Goal: Task Accomplishment & Management: Complete application form

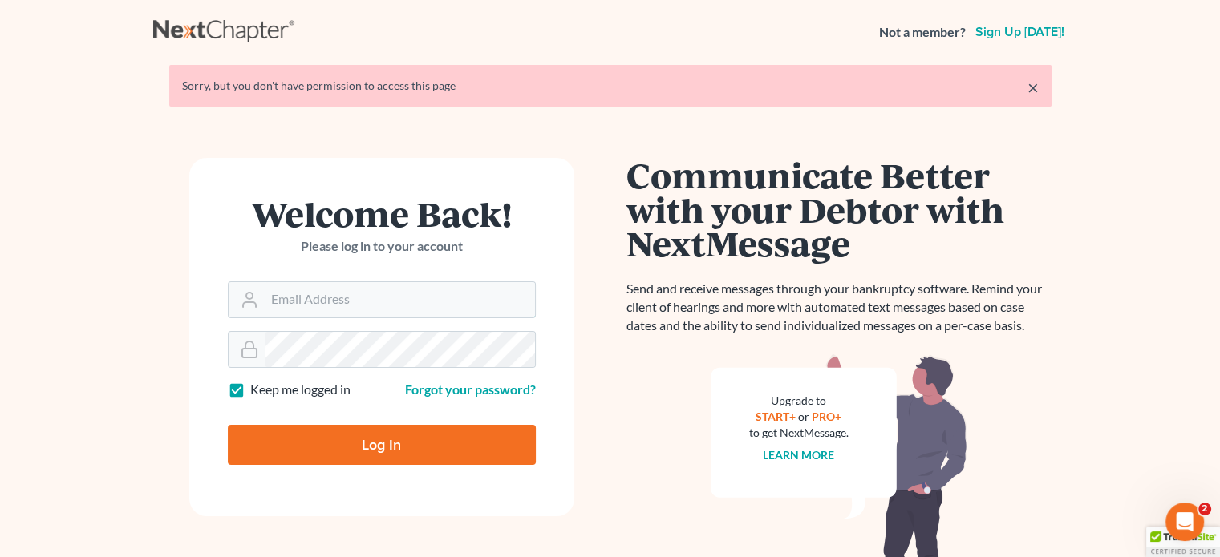
type input "lenard@gormanpa.com"
click at [376, 441] on input "Log In" at bounding box center [382, 445] width 308 height 40
type input "Thinking..."
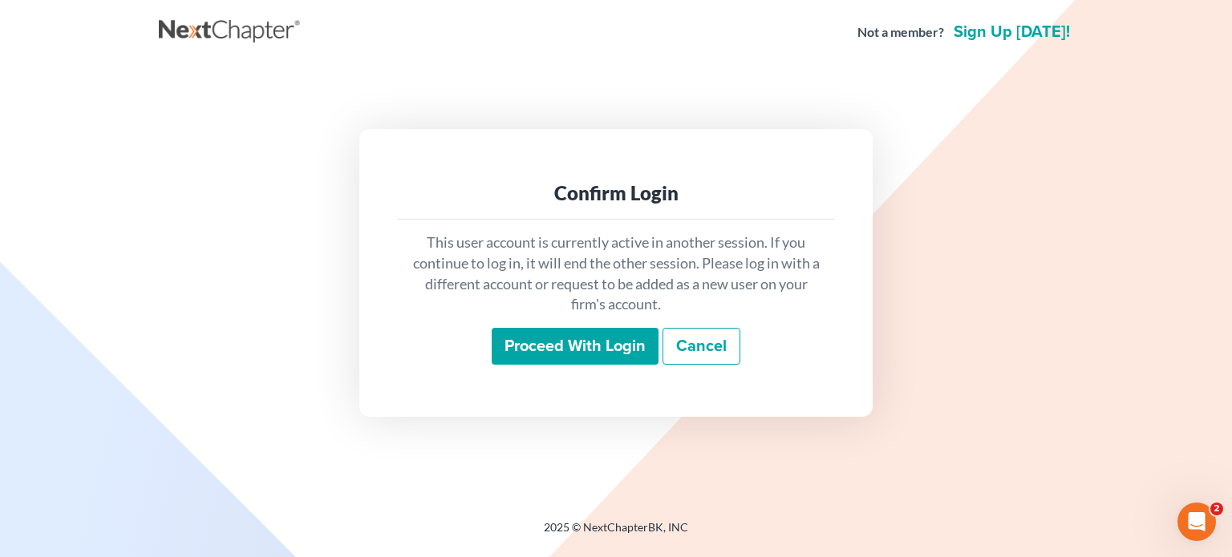
click at [533, 334] on input "Proceed with login" at bounding box center [575, 346] width 167 height 37
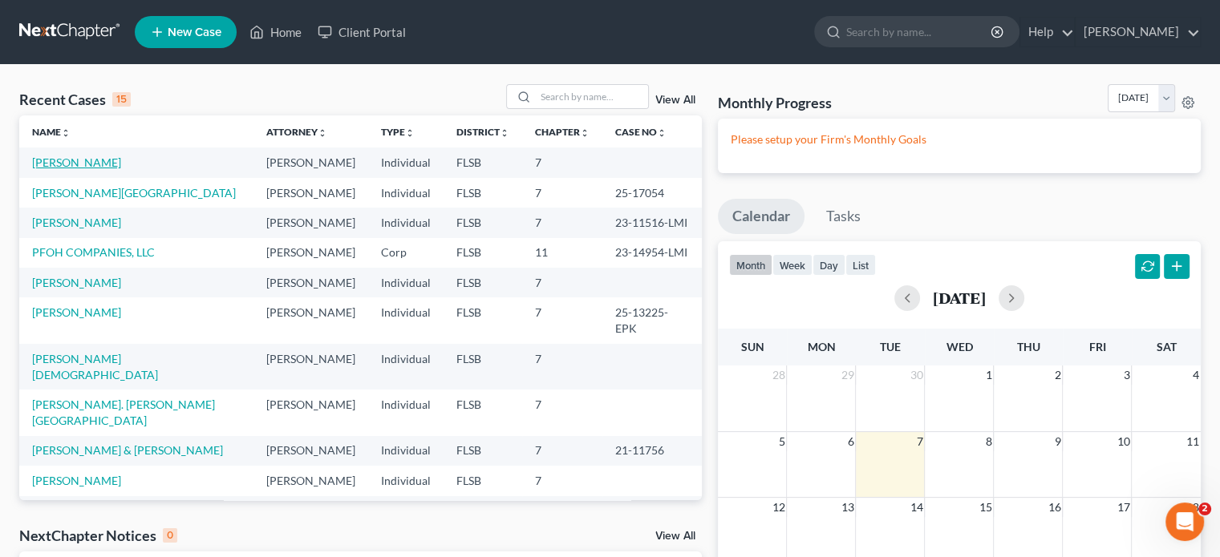
click at [55, 156] on link "Moreno, Victor" at bounding box center [76, 163] width 89 height 14
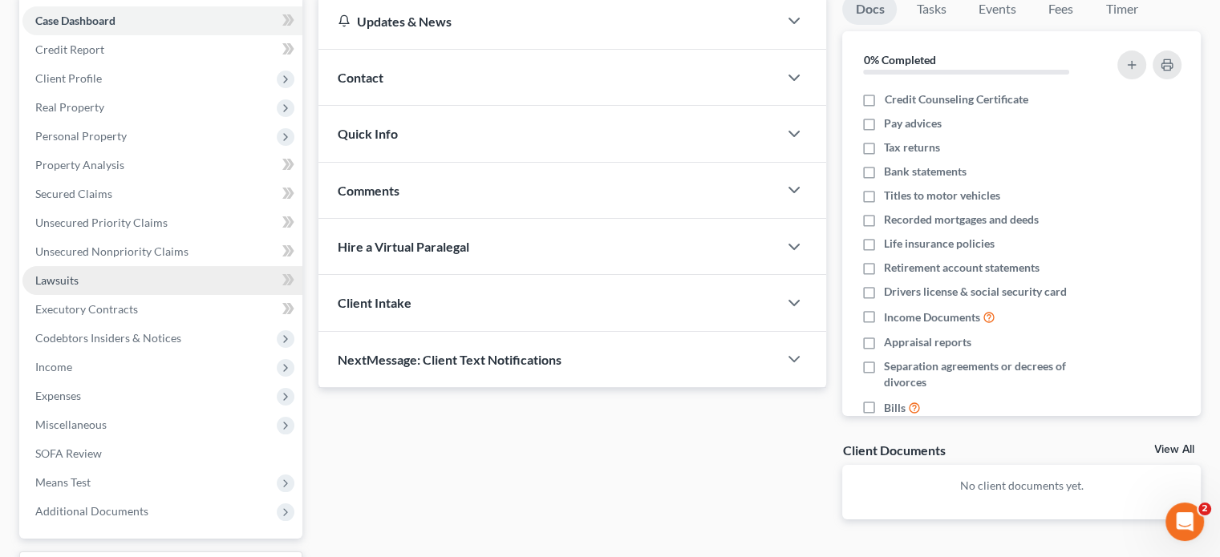
scroll to position [294, 0]
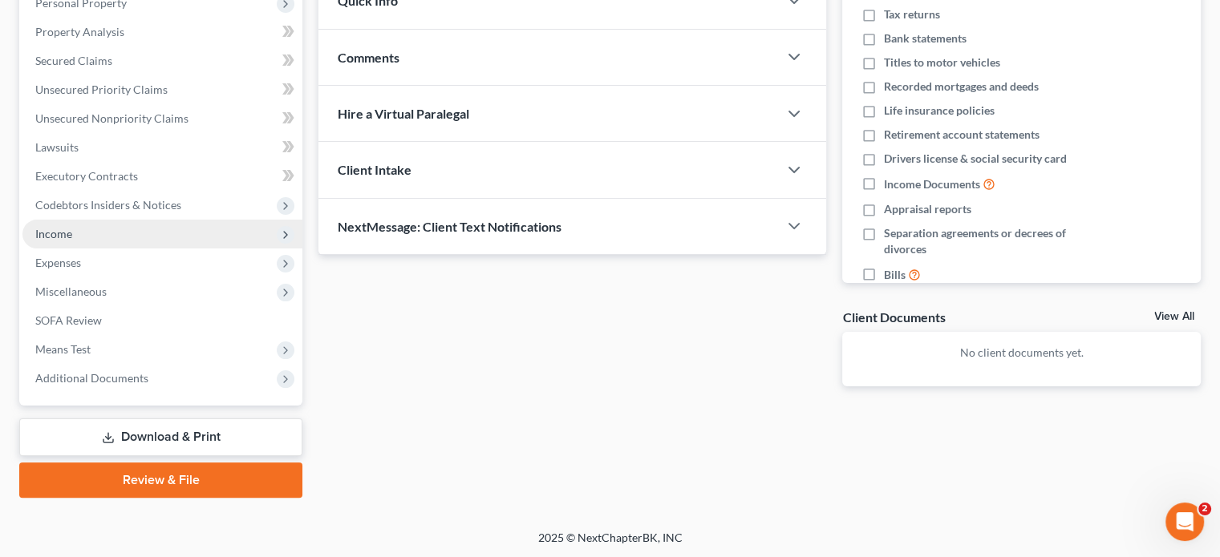
click at [51, 237] on span "Income" at bounding box center [53, 234] width 37 height 14
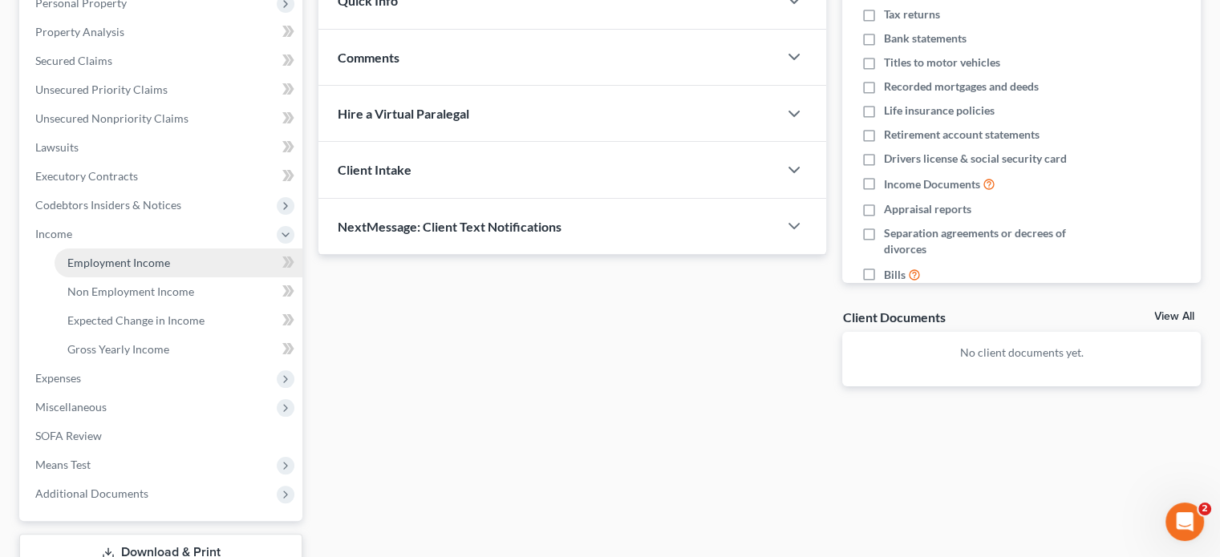
click at [77, 264] on span "Employment Income" at bounding box center [118, 263] width 103 height 14
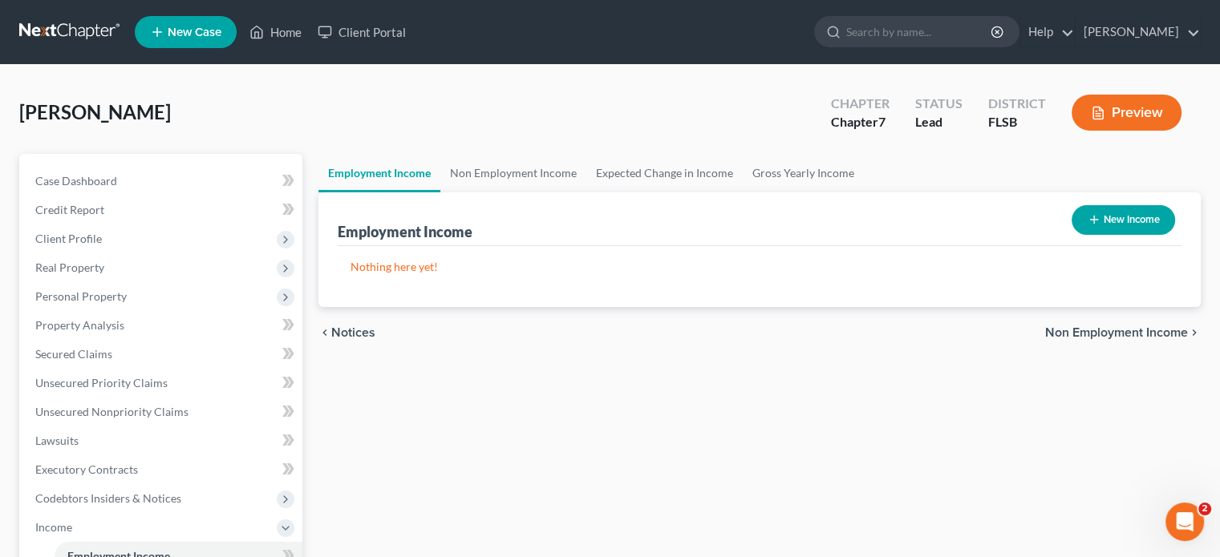
click at [1087, 222] on icon "button" at bounding box center [1093, 219] width 13 height 13
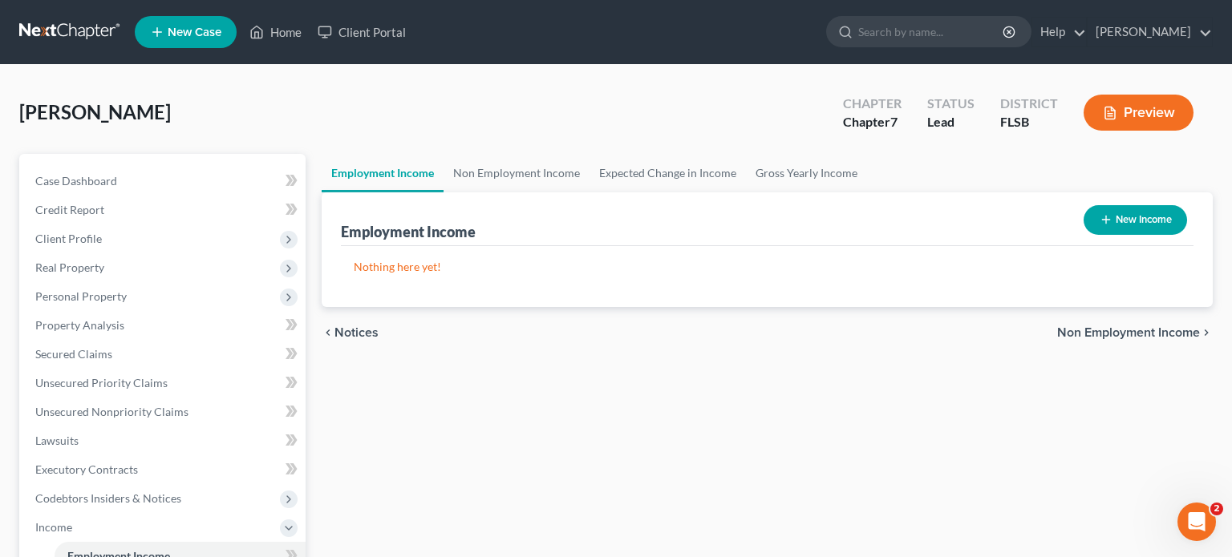
select select "0"
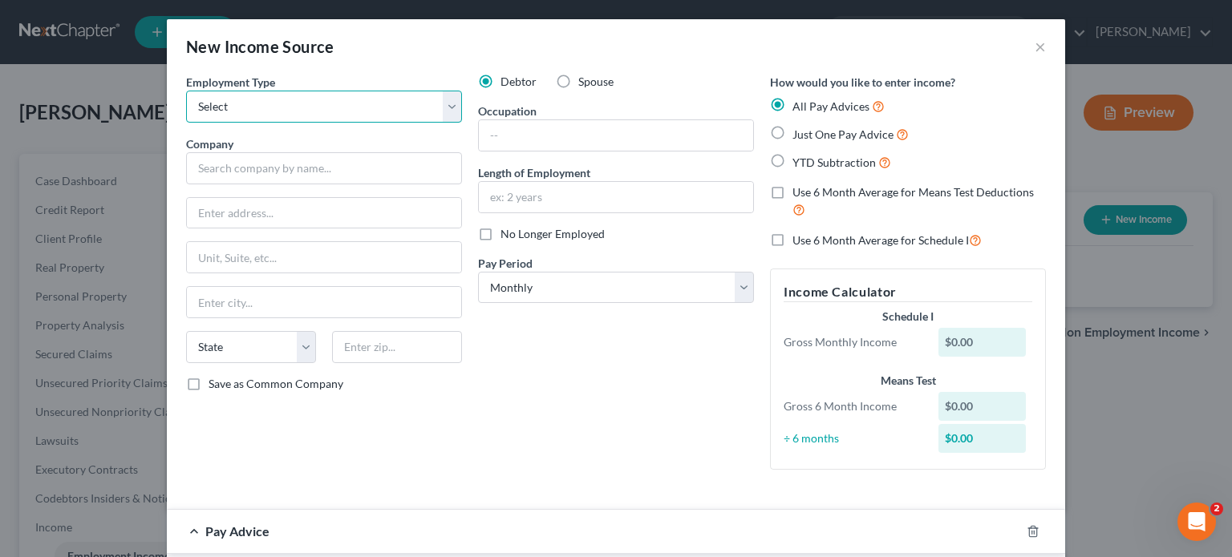
click at [209, 100] on select "Select Full or Part Time Employment Self Employment" at bounding box center [324, 107] width 276 height 32
select select "0"
click at [186, 91] on select "Select Full or Part Time Employment Self Employment" at bounding box center [324, 107] width 276 height 32
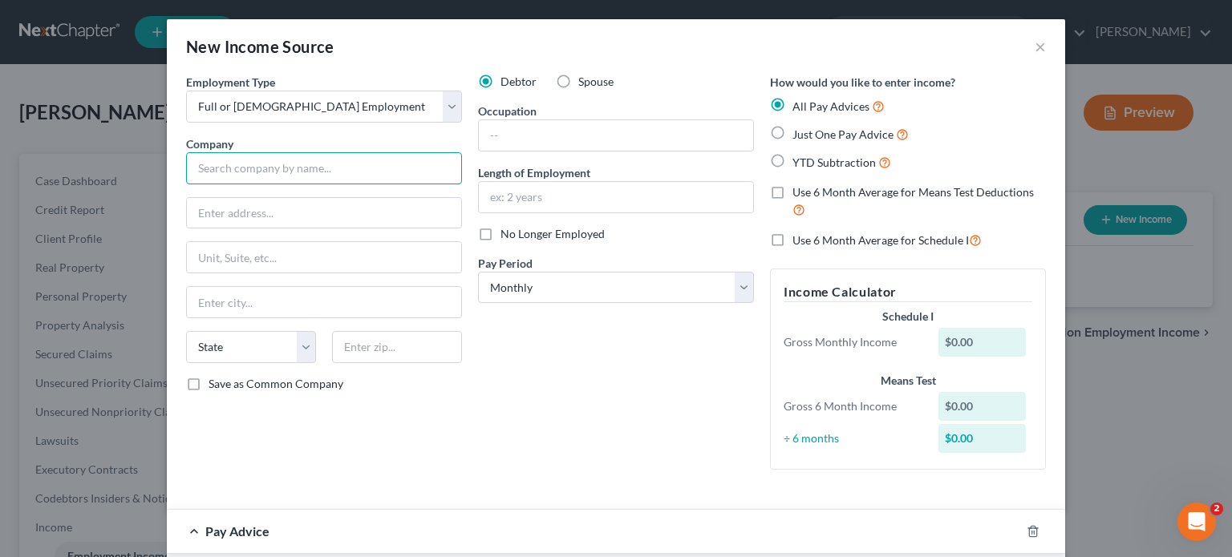
click at [211, 172] on input "text" at bounding box center [324, 168] width 276 height 32
type input "c"
type input "X"
type input "CWC TRANSPORTATION LLC"
click at [204, 217] on input "text" at bounding box center [324, 213] width 274 height 30
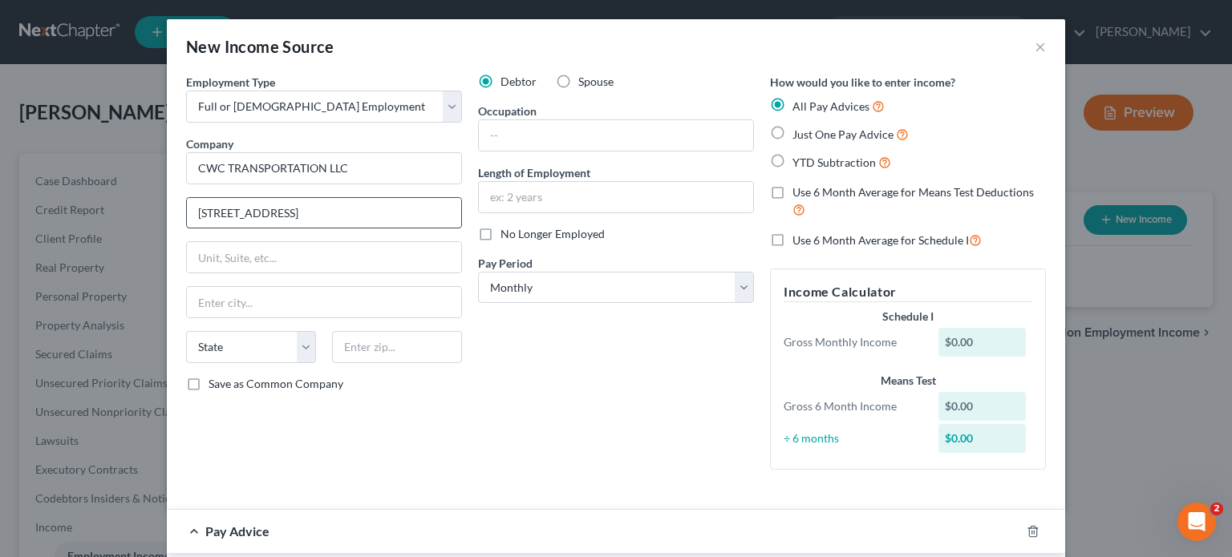
type input "9780 NW 115th Way"
type input "Medley"
select select "9"
type input "33178"
type input "Miami"
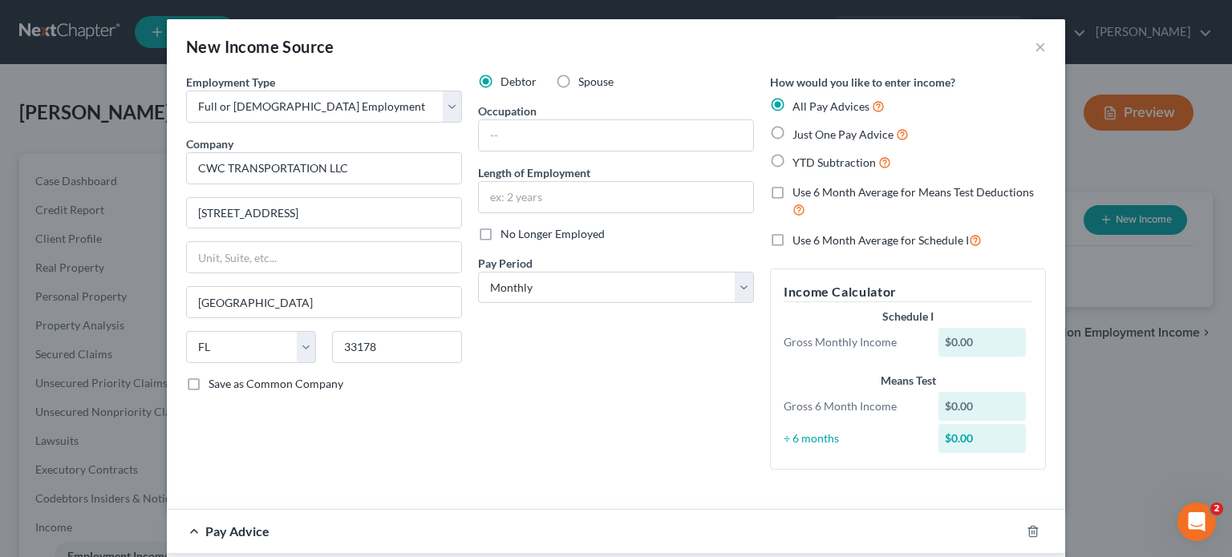
click at [792, 134] on label "Just One Pay Advice" at bounding box center [850, 134] width 116 height 18
click at [799, 134] on input "Just One Pay Advice" at bounding box center [804, 130] width 10 height 10
radio input "true"
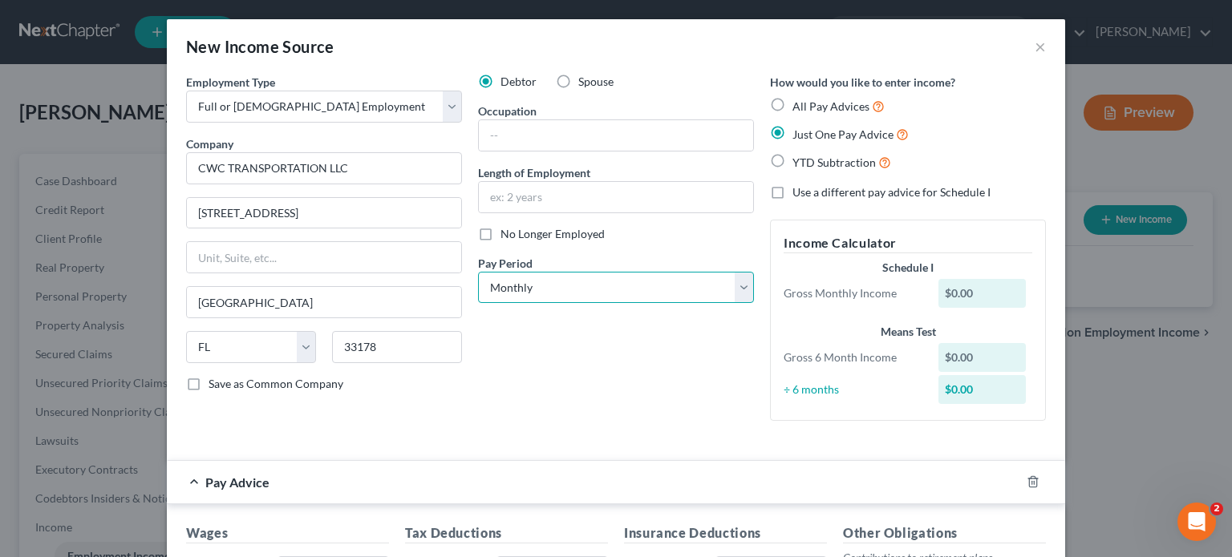
click at [577, 294] on select "Select Monthly Twice Monthly Every Other Week Weekly" at bounding box center [616, 288] width 276 height 32
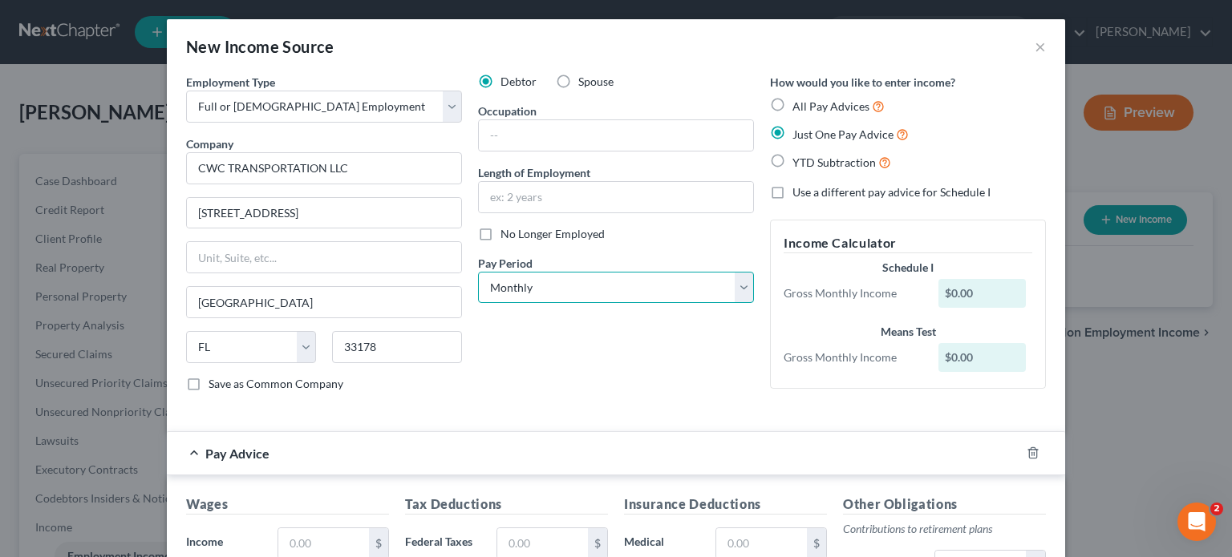
select select "3"
click at [478, 272] on select "Select Monthly Twice Monthly Every Other Week Weekly" at bounding box center [616, 288] width 276 height 32
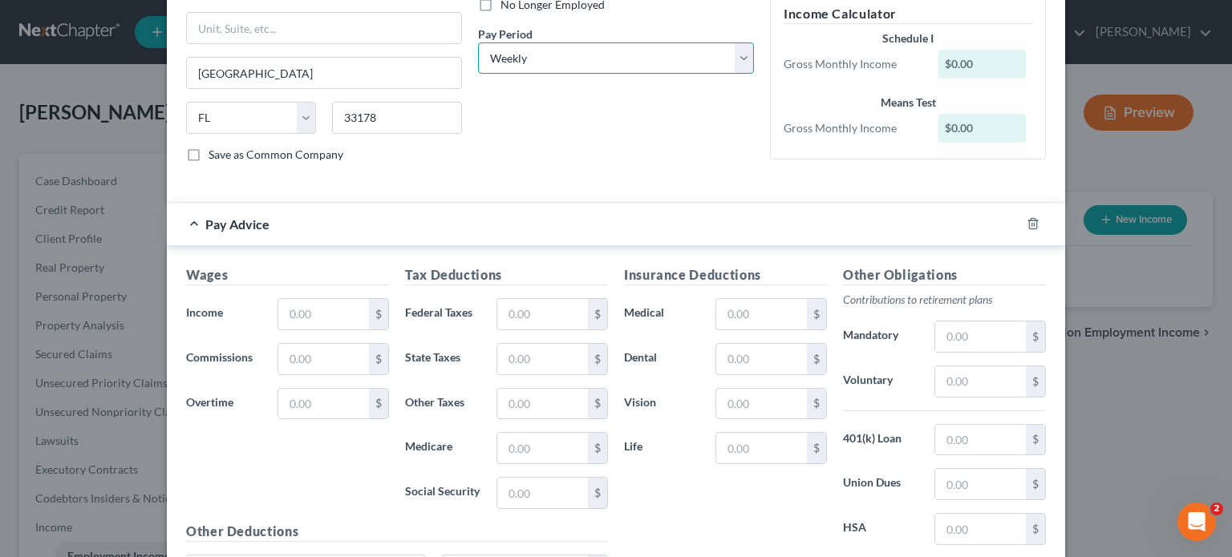
scroll to position [241, 0]
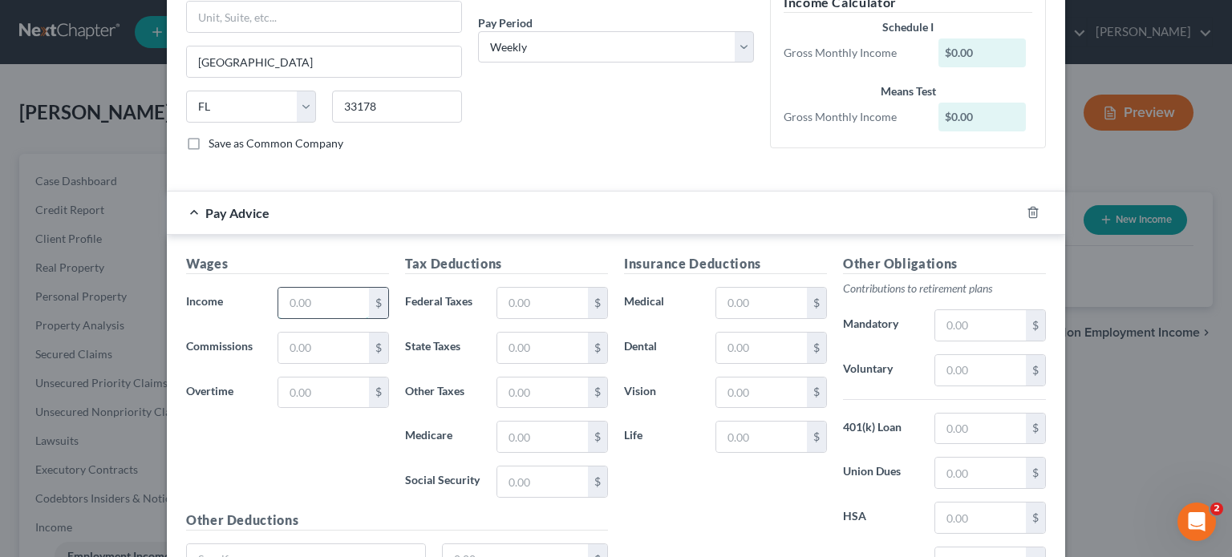
click at [289, 299] on input "text" at bounding box center [323, 303] width 91 height 30
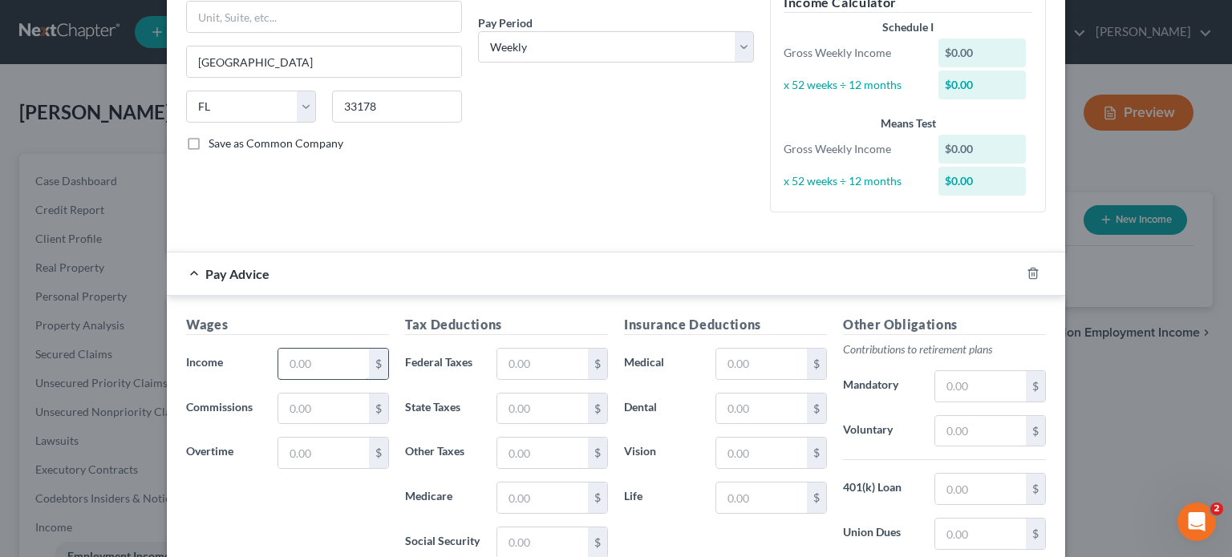
type input "0"
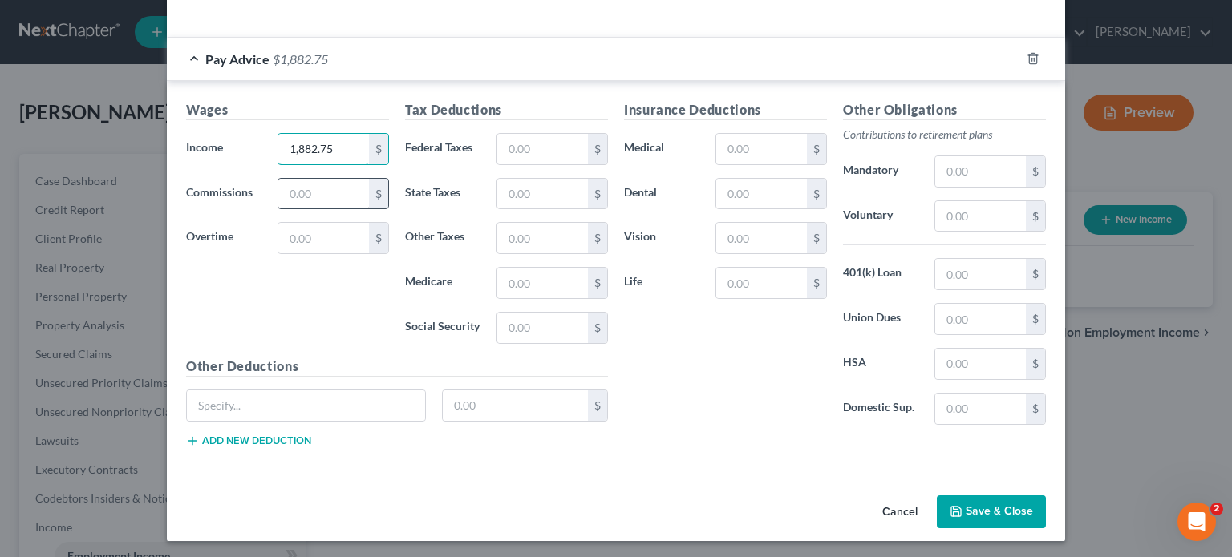
type input "1,882.75"
click at [314, 195] on input "text" at bounding box center [323, 194] width 91 height 30
click at [284, 242] on input "text" at bounding box center [323, 238] width 91 height 30
click at [497, 181] on input "text" at bounding box center [542, 194] width 91 height 30
click at [500, 147] on input "text" at bounding box center [542, 149] width 91 height 30
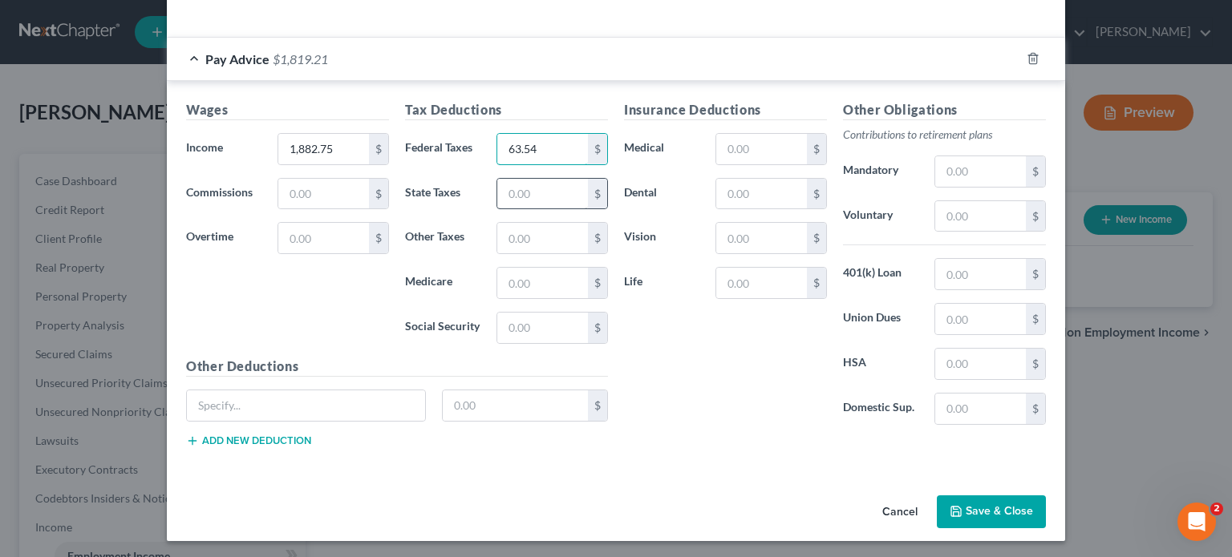
type input "63.54"
click at [499, 197] on input "text" at bounding box center [542, 194] width 91 height 30
click at [497, 240] on input "text" at bounding box center [542, 238] width 91 height 30
click at [497, 322] on input "text" at bounding box center [542, 328] width 91 height 30
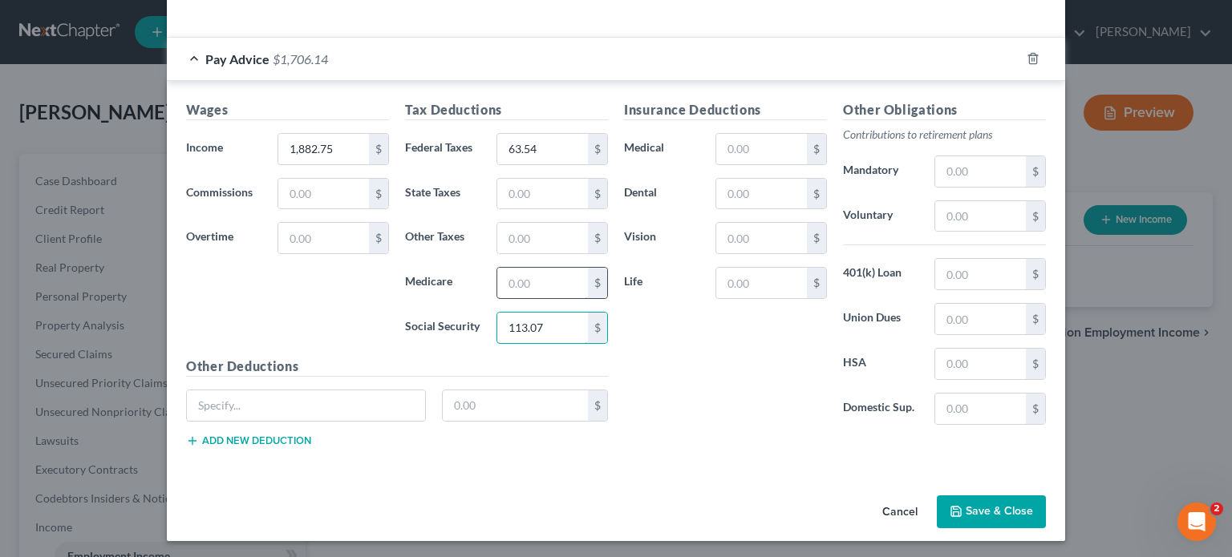
type input "113.07"
click at [504, 289] on input "text" at bounding box center [542, 283] width 91 height 30
type input "26.44"
click at [743, 145] on input "text" at bounding box center [761, 149] width 91 height 30
type input "44.43"
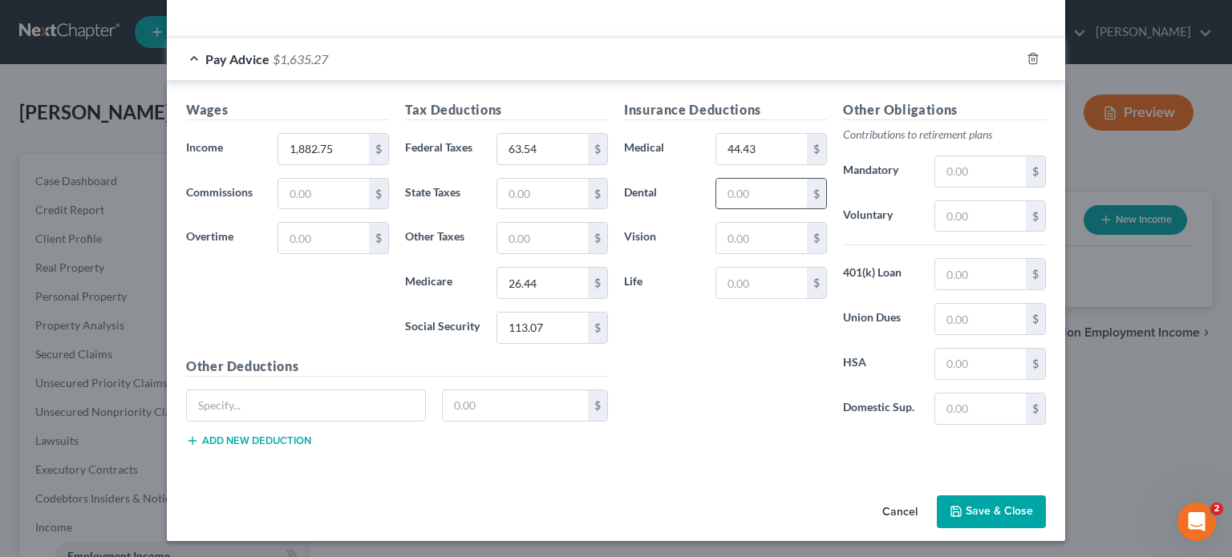
click at [754, 191] on input "text" at bounding box center [761, 194] width 91 height 30
type input "6.04"
click at [726, 233] on input "text" at bounding box center [761, 238] width 91 height 30
type input "2.85"
click at [716, 285] on input "text" at bounding box center [761, 283] width 91 height 30
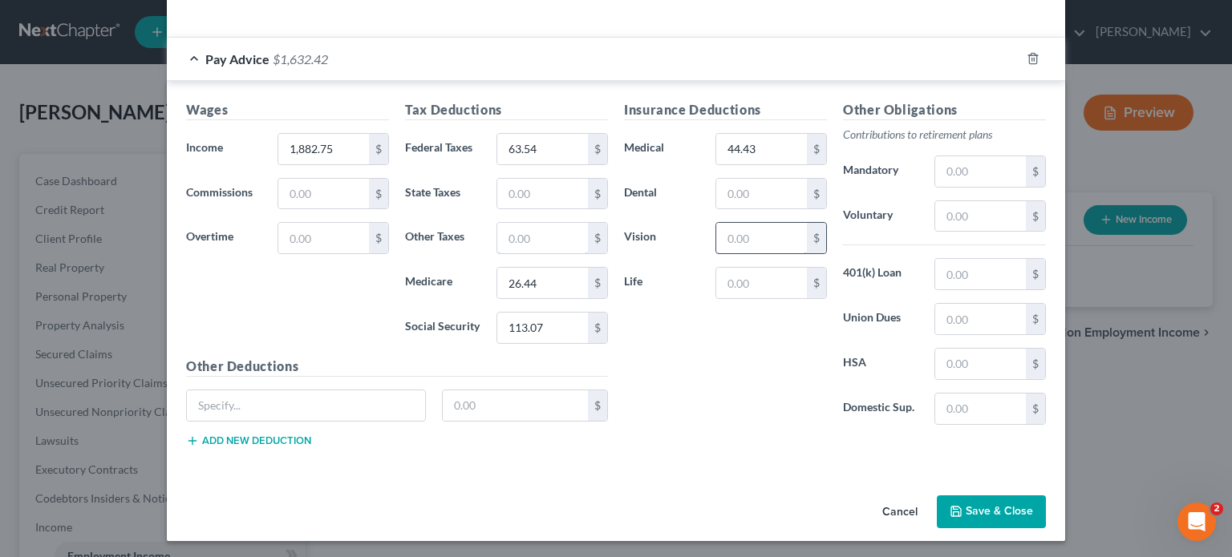
type input "2.85"
type input "58.91"
click at [992, 510] on button "Save & Close" at bounding box center [991, 513] width 109 height 34
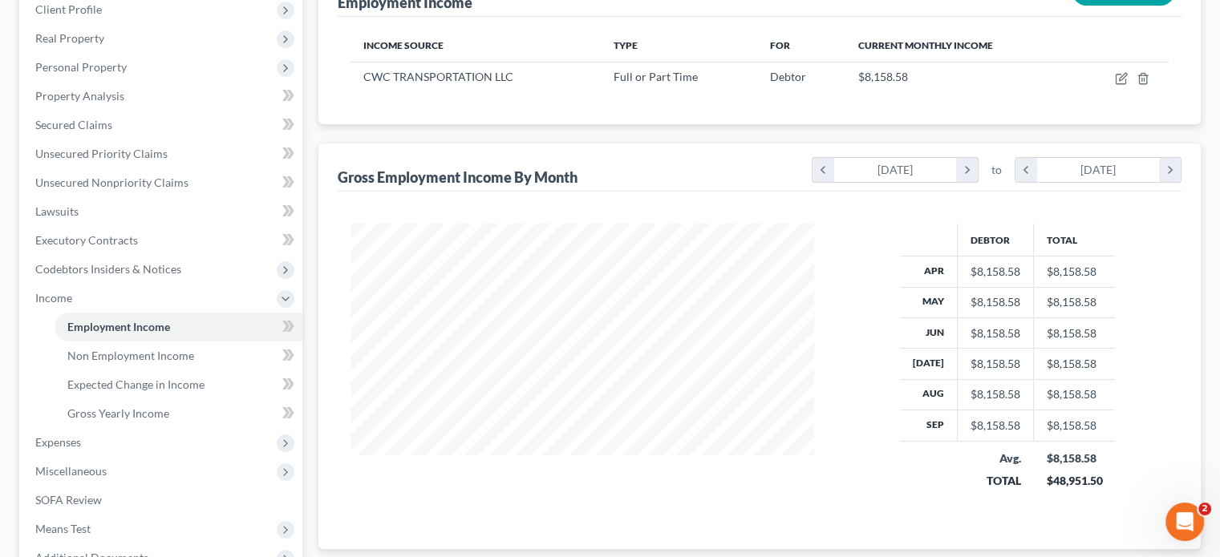
scroll to position [241, 0]
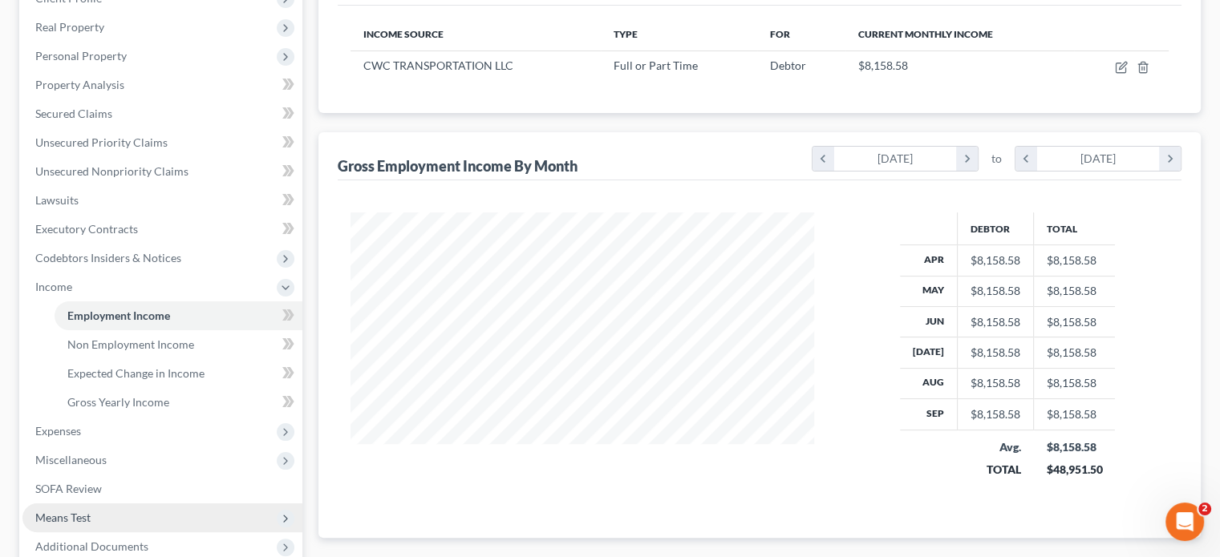
click at [79, 512] on span "Means Test" at bounding box center [62, 518] width 55 height 14
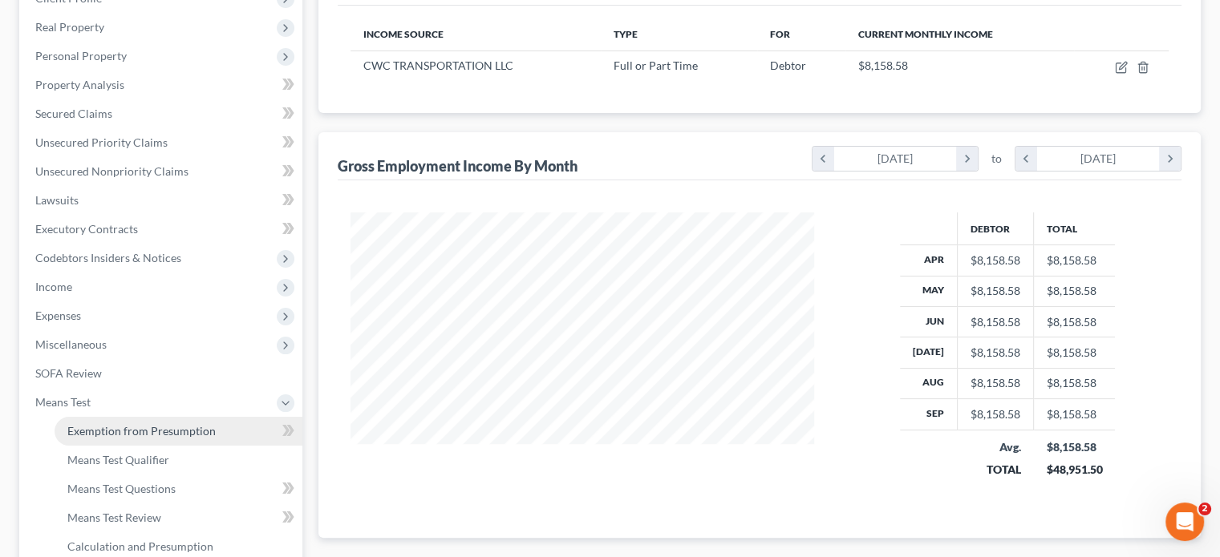
click at [156, 431] on span "Exemption from Presumption" at bounding box center [141, 431] width 148 height 14
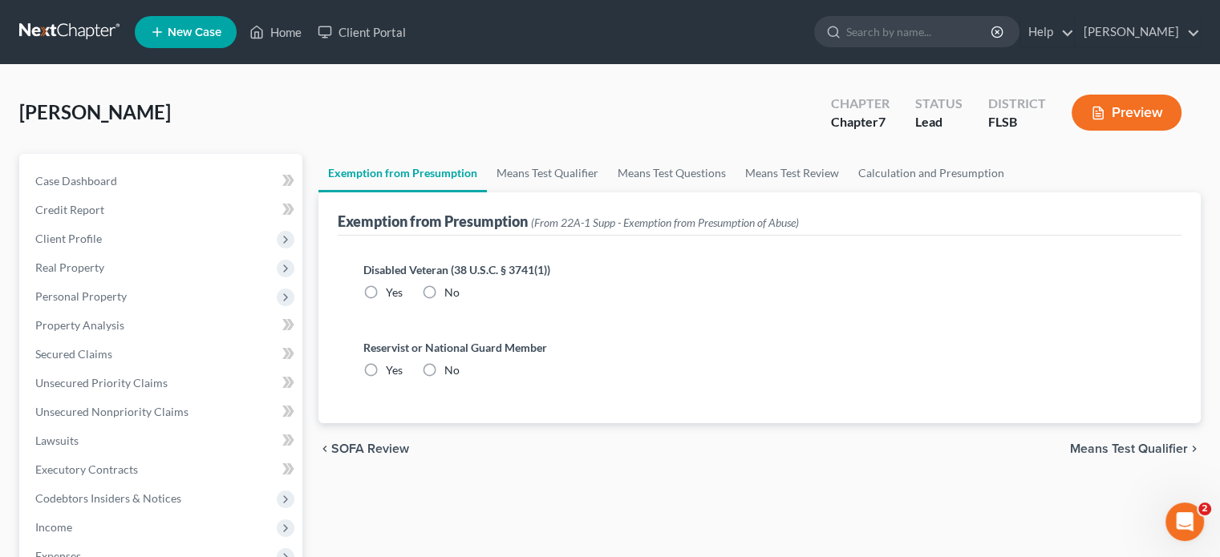
click at [444, 288] on label "No" at bounding box center [451, 293] width 15 height 16
click at [451, 288] on input "No" at bounding box center [456, 290] width 10 height 10
radio input "true"
click at [444, 377] on label "No" at bounding box center [451, 370] width 15 height 16
click at [451, 373] on input "No" at bounding box center [456, 367] width 10 height 10
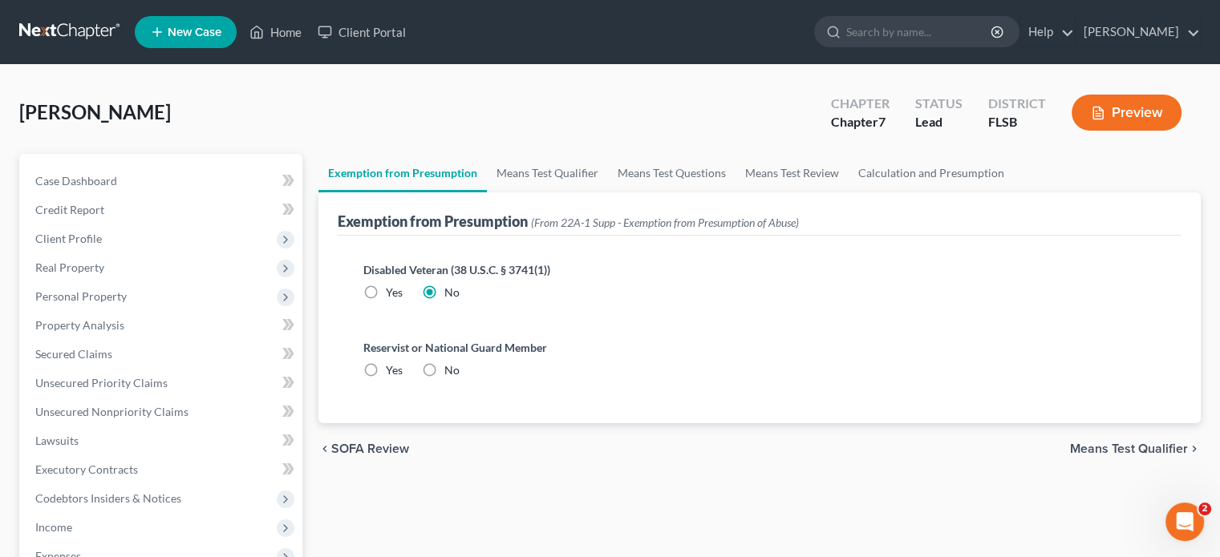
radio input "true"
click at [1094, 450] on span "Means Test Qualifier" at bounding box center [1129, 449] width 118 height 13
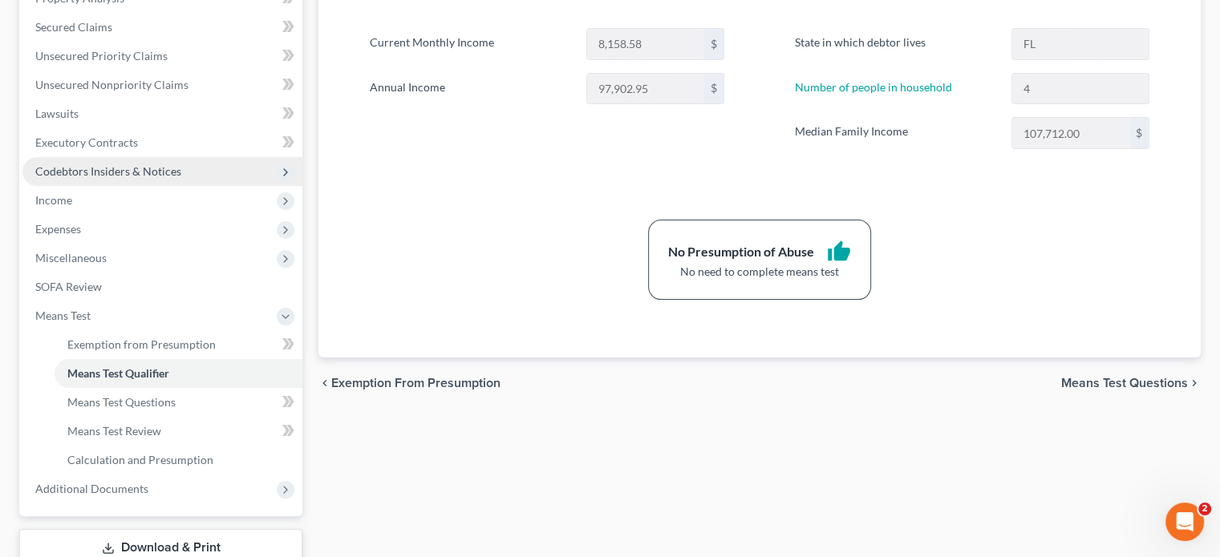
scroll to position [197, 0]
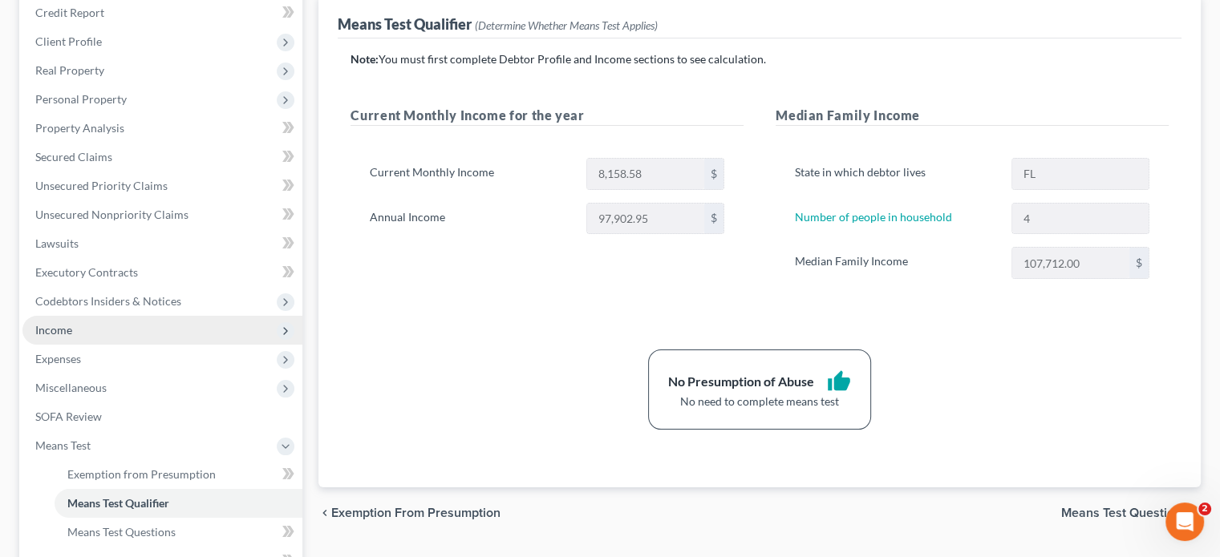
click at [35, 332] on span "Income" at bounding box center [53, 330] width 37 height 14
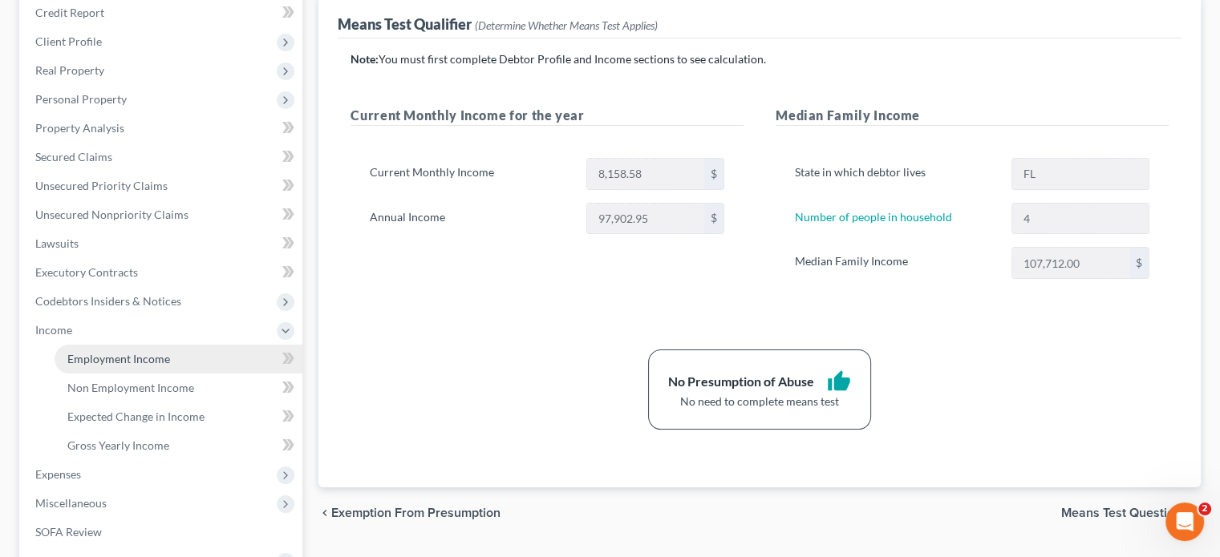
click at [132, 362] on span "Employment Income" at bounding box center [118, 359] width 103 height 14
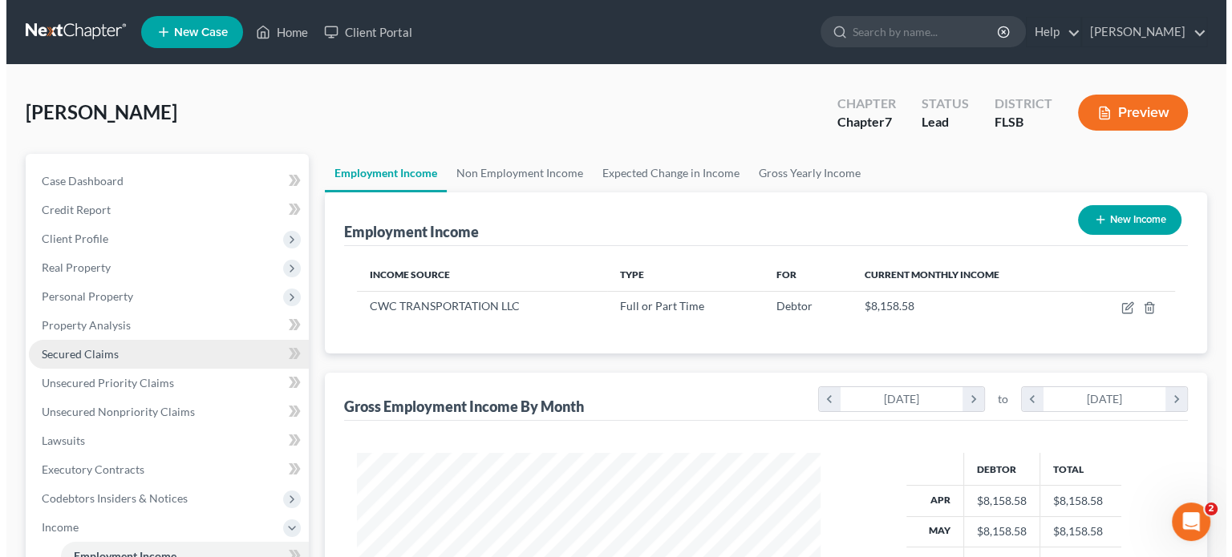
scroll to position [285, 495]
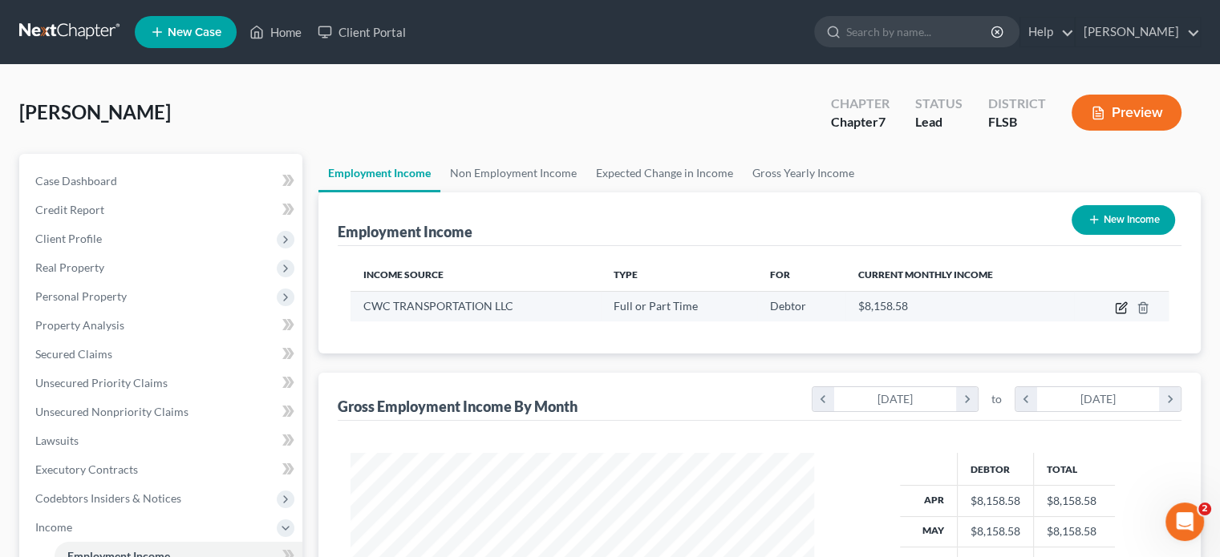
click at [1119, 308] on icon "button" at bounding box center [1122, 305] width 7 height 7
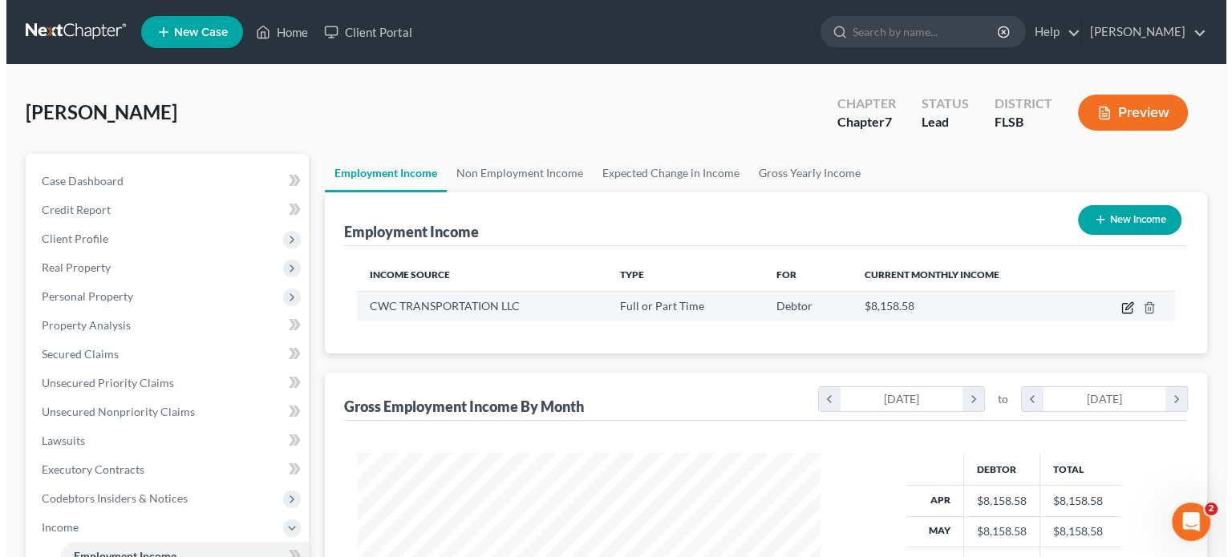
scroll to position [285, 500]
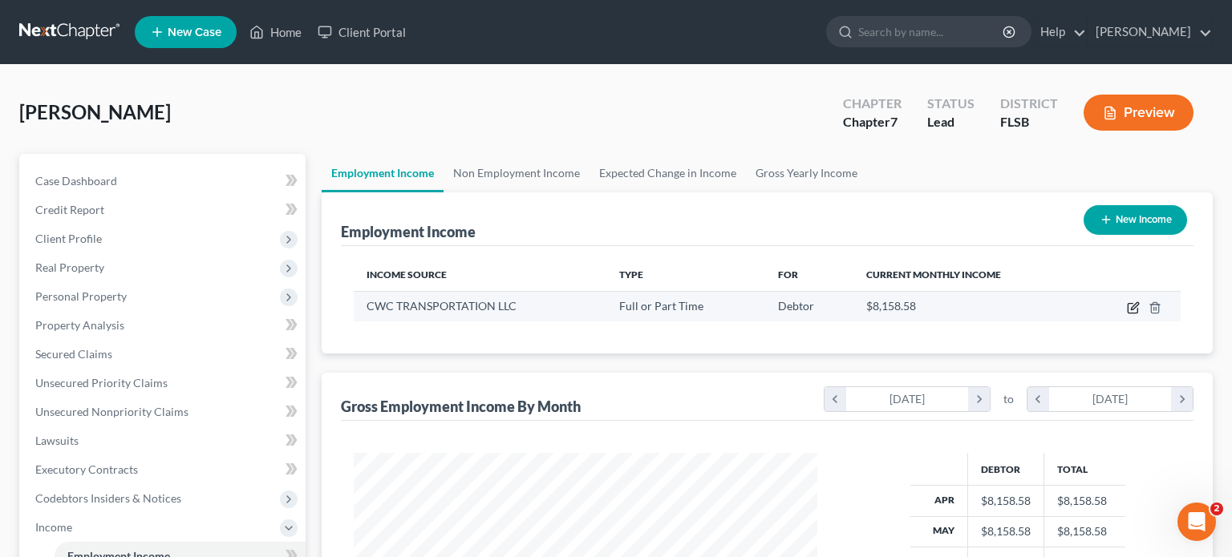
select select "0"
select select "9"
select select "3"
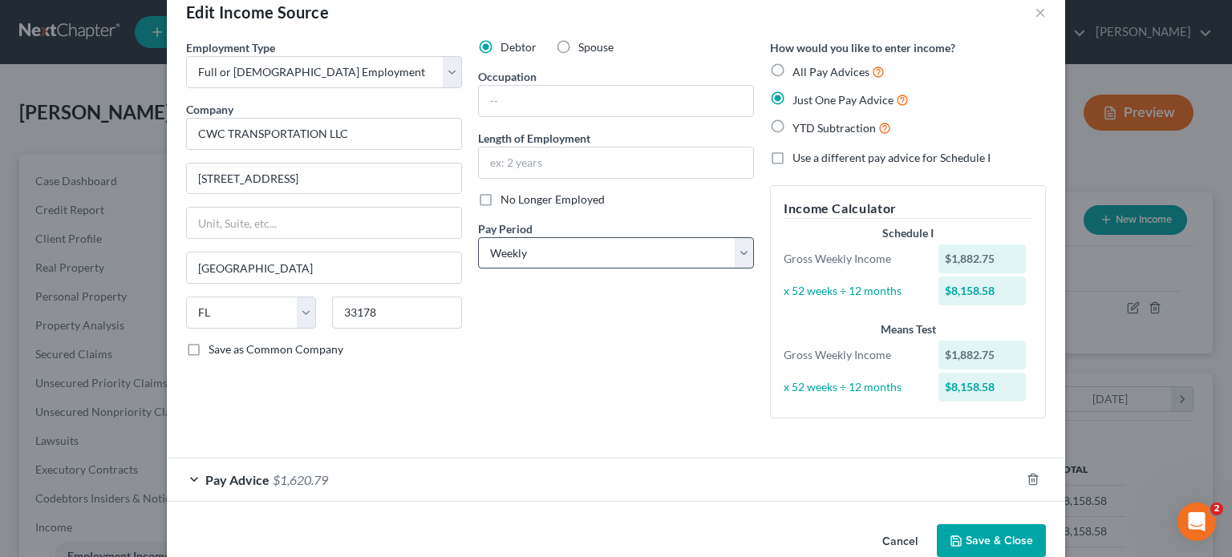
scroll to position [66, 0]
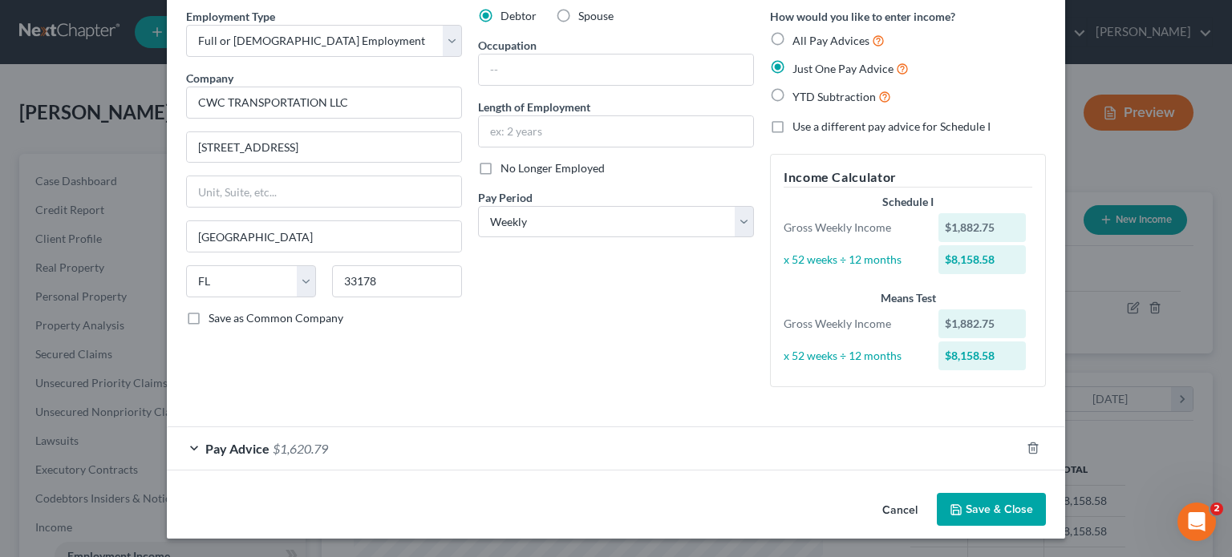
click at [384, 455] on div "Pay Advice $1,620.79" at bounding box center [593, 448] width 853 height 43
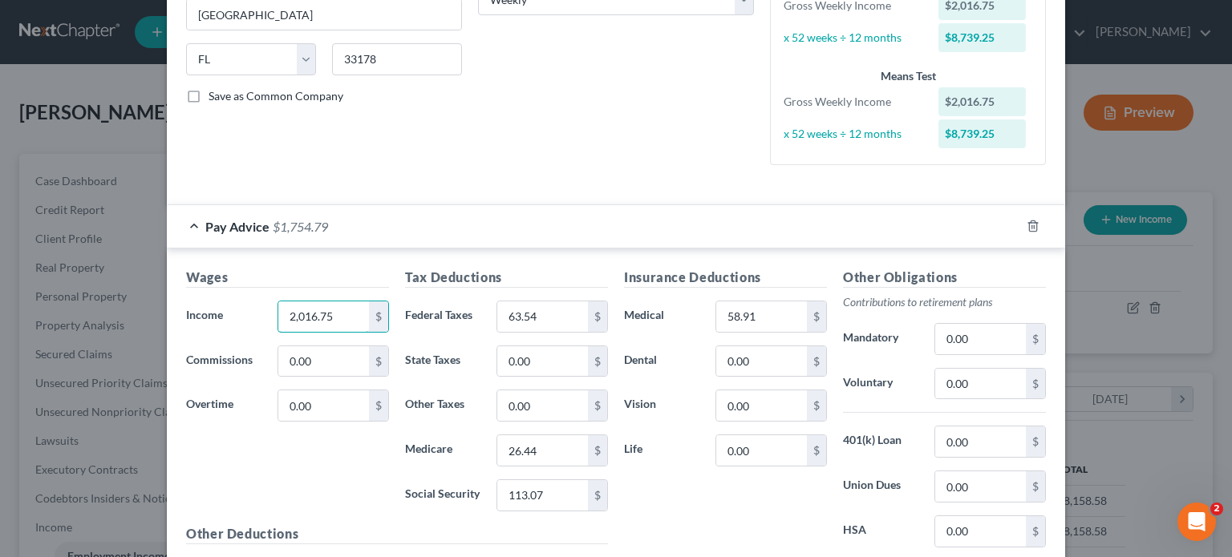
scroll to position [387, 0]
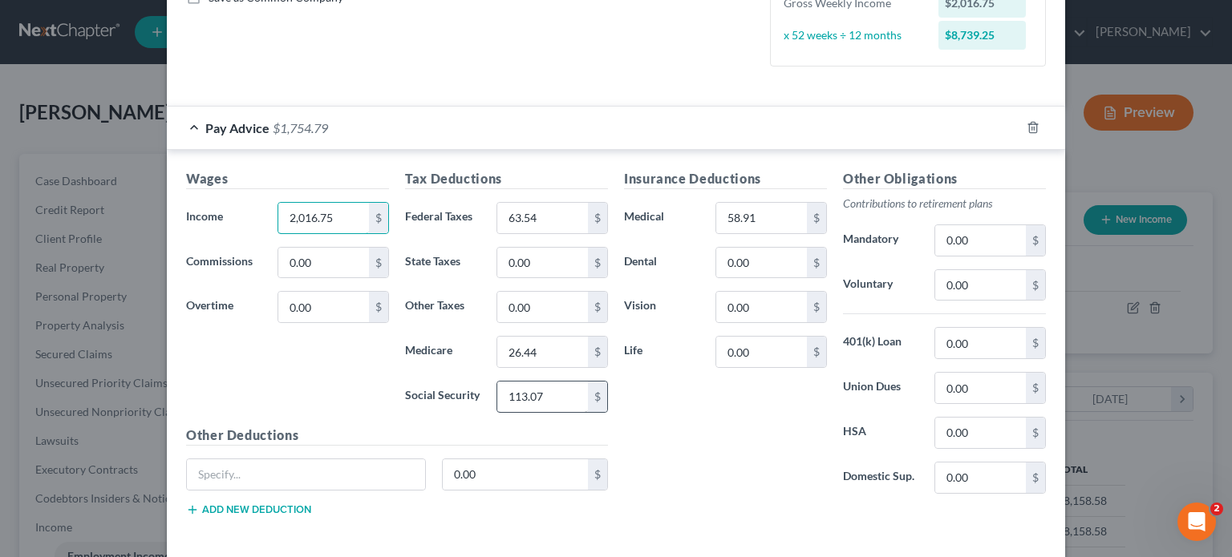
type input "2,016.75"
type input "121.38"
type input "28.39"
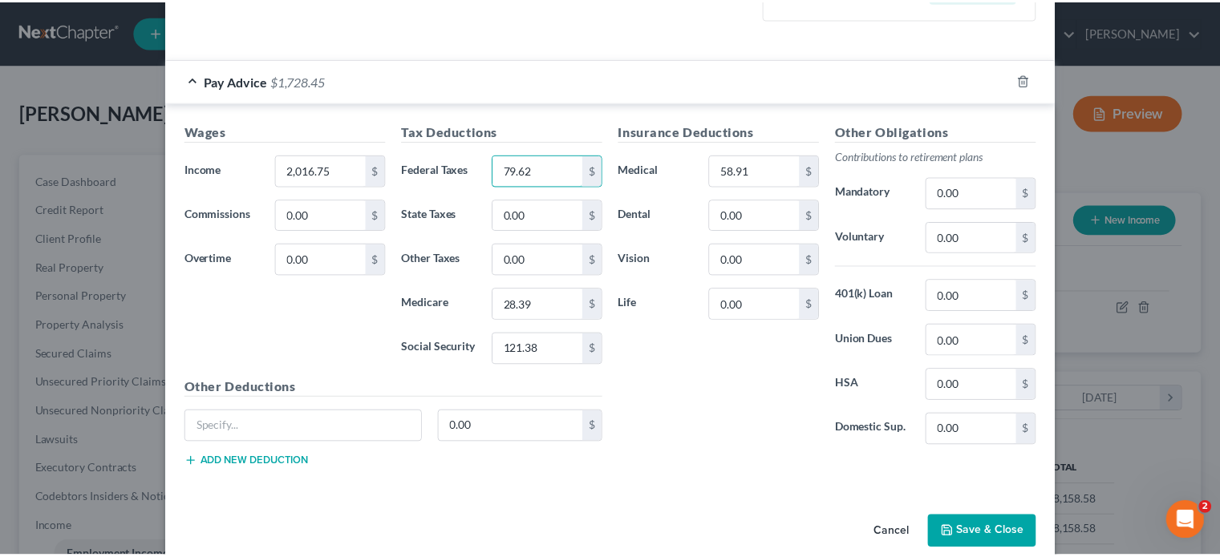
scroll to position [455, 0]
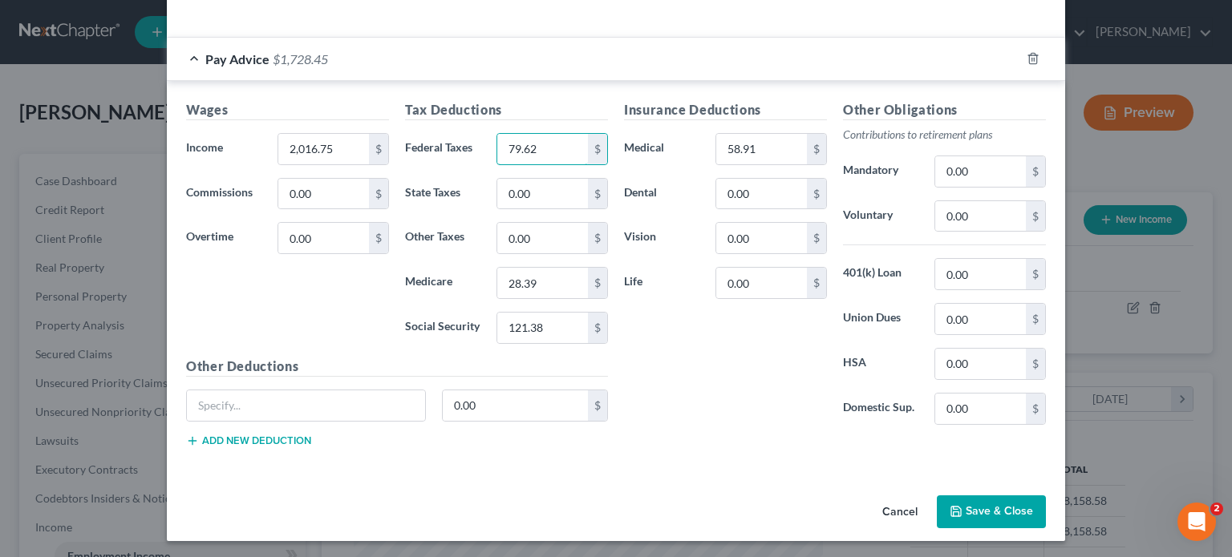
type input "79.62"
drag, startPoint x: 987, startPoint y: 492, endPoint x: 983, endPoint y: 507, distance: 15.8
click at [986, 496] on button "Save & Close" at bounding box center [991, 513] width 109 height 34
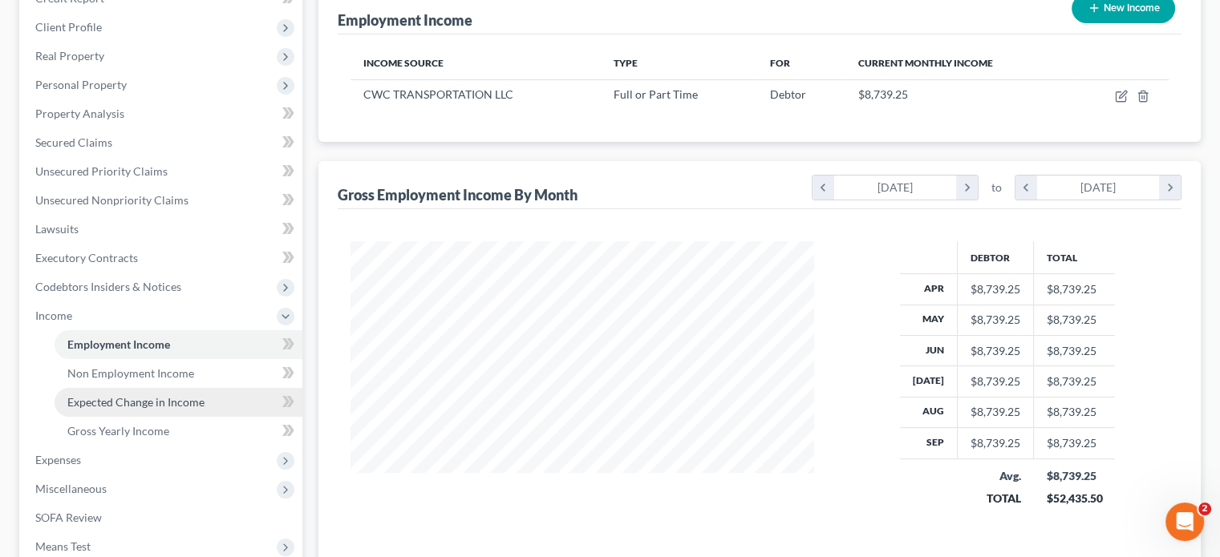
scroll to position [241, 0]
